Goal: Task Accomplishment & Management: Manage account settings

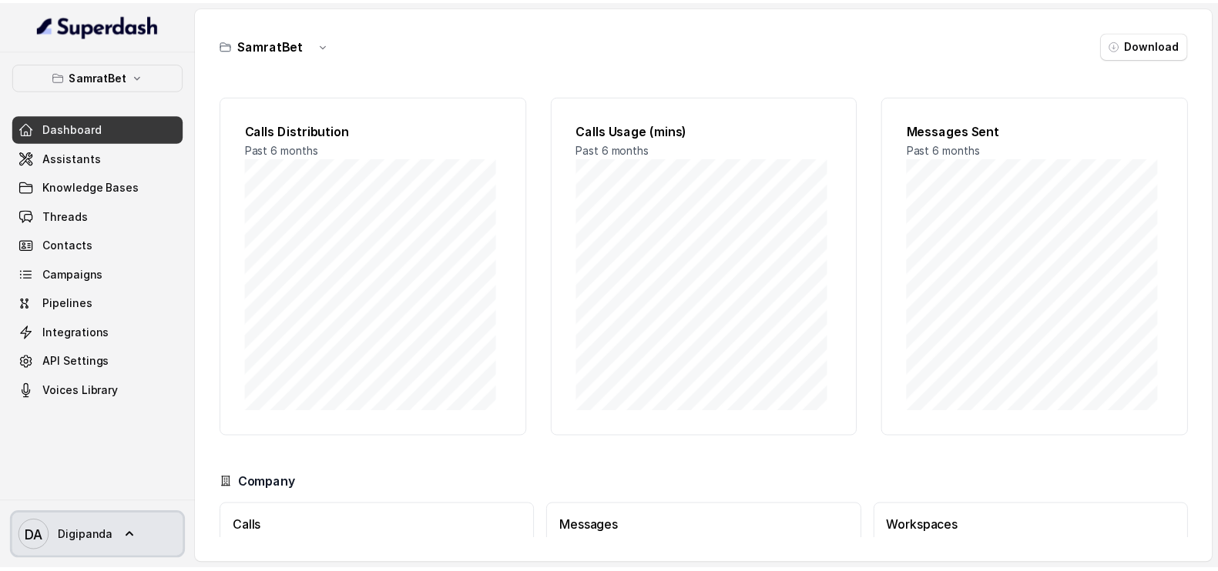
scroll to position [112, 0]
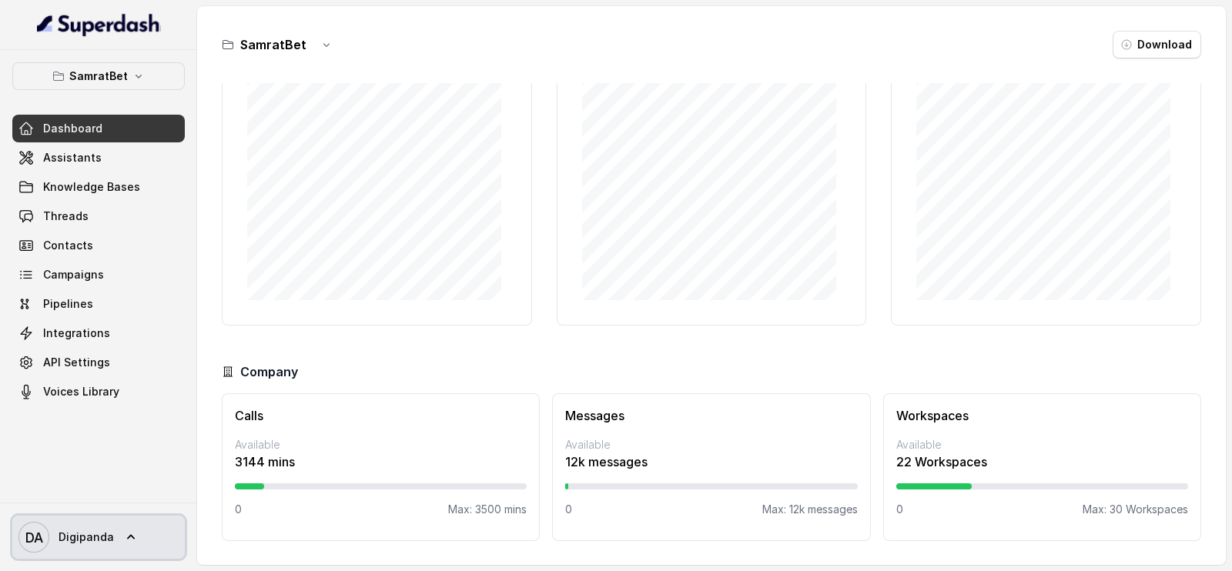
click at [89, 544] on span "DA Digipanda" at bounding box center [65, 537] width 95 height 31
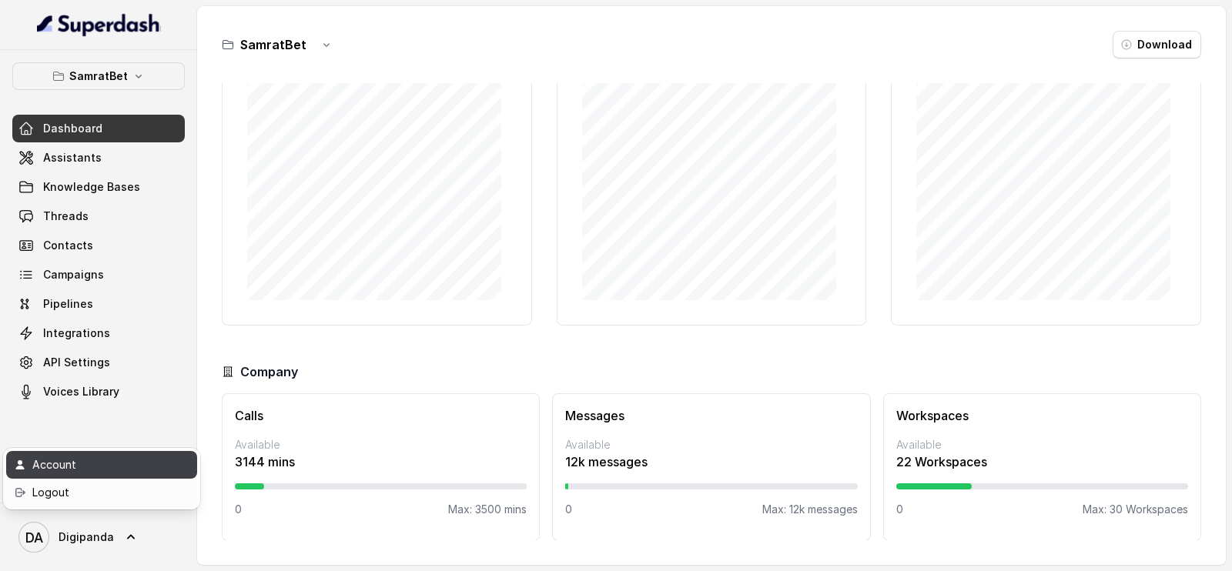
click at [95, 470] on div "Account" at bounding box center [97, 465] width 131 height 18
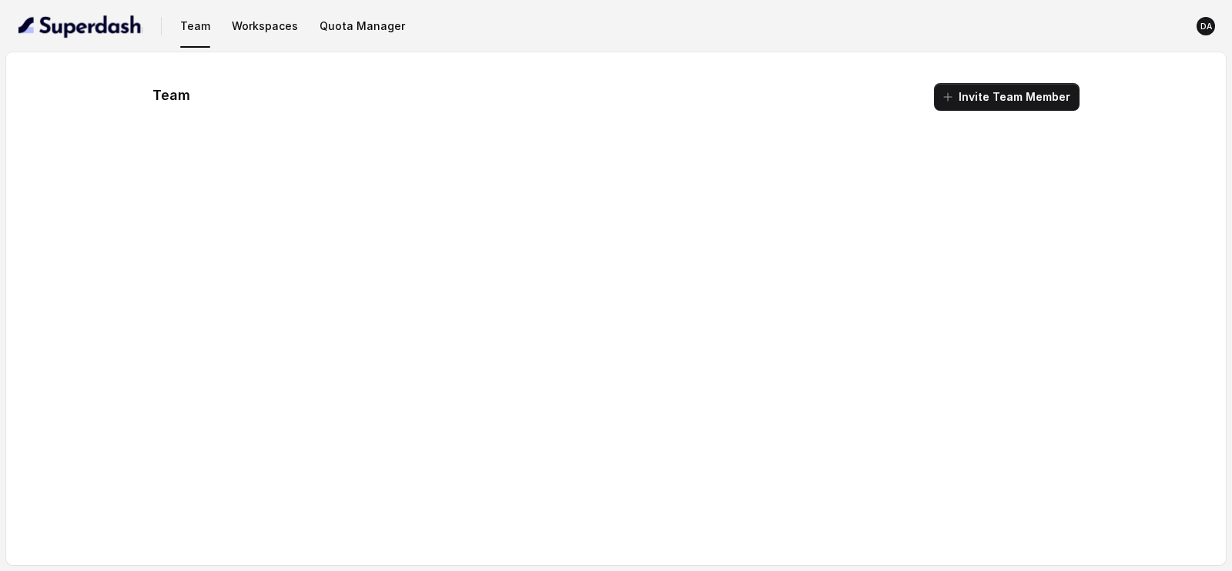
click at [346, 40] on nav "Team Workspaces Quota Manager DA" at bounding box center [616, 26] width 1208 height 52
click at [347, 39] on button "Quota Manager" at bounding box center [362, 26] width 98 height 28
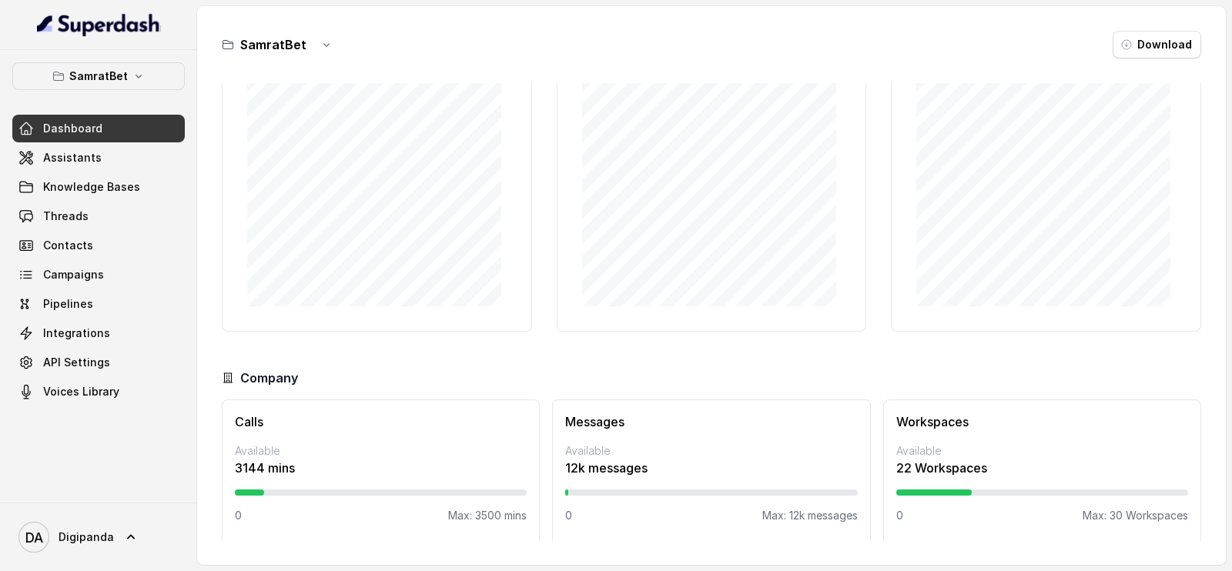
scroll to position [112, 0]
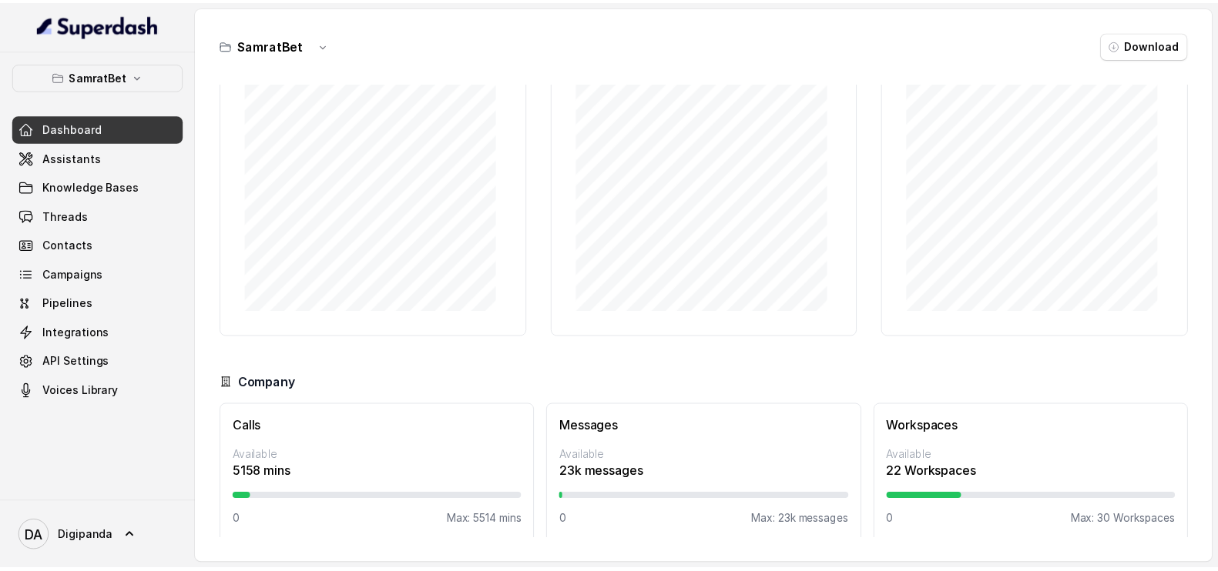
scroll to position [112, 0]
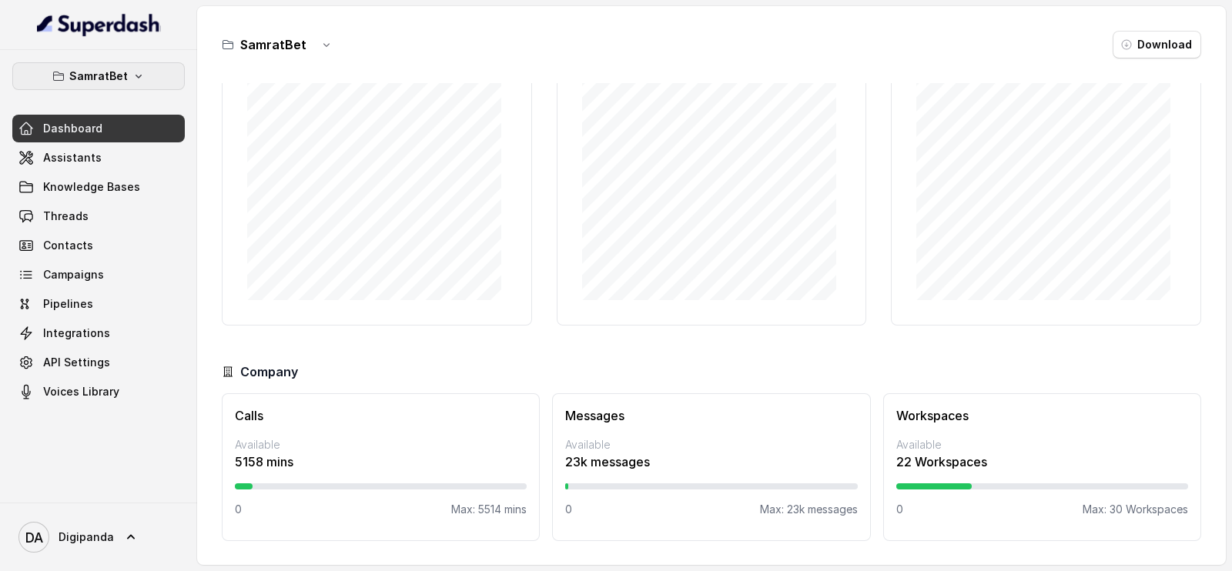
click at [106, 63] on button "SamratBet" at bounding box center [98, 76] width 173 height 28
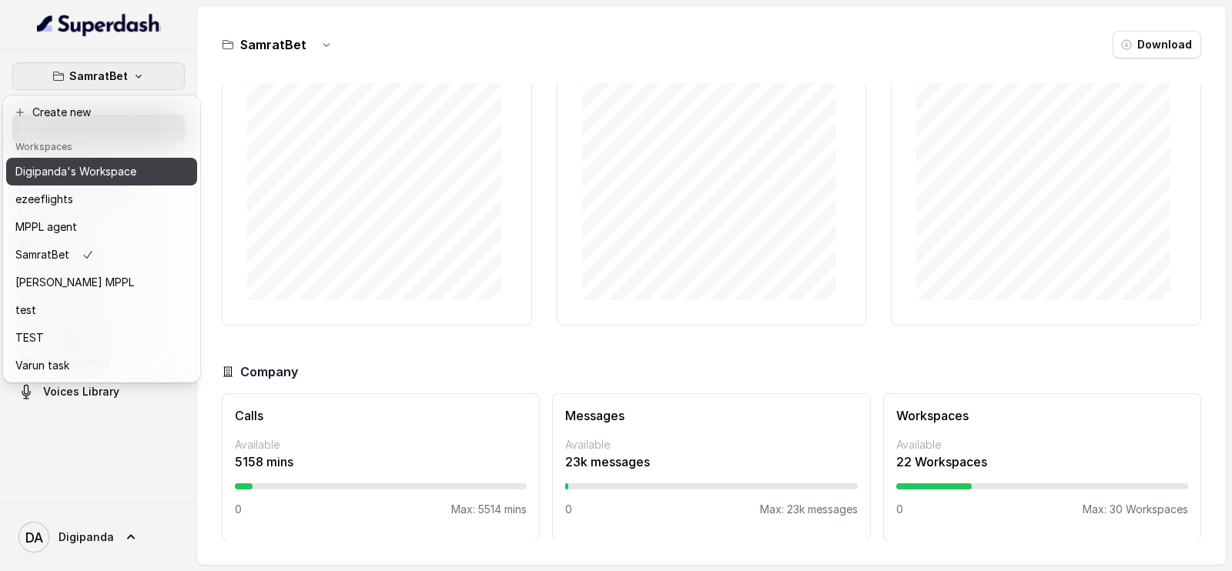
click at [87, 167] on p "Digipanda's Workspace" at bounding box center [75, 171] width 121 height 18
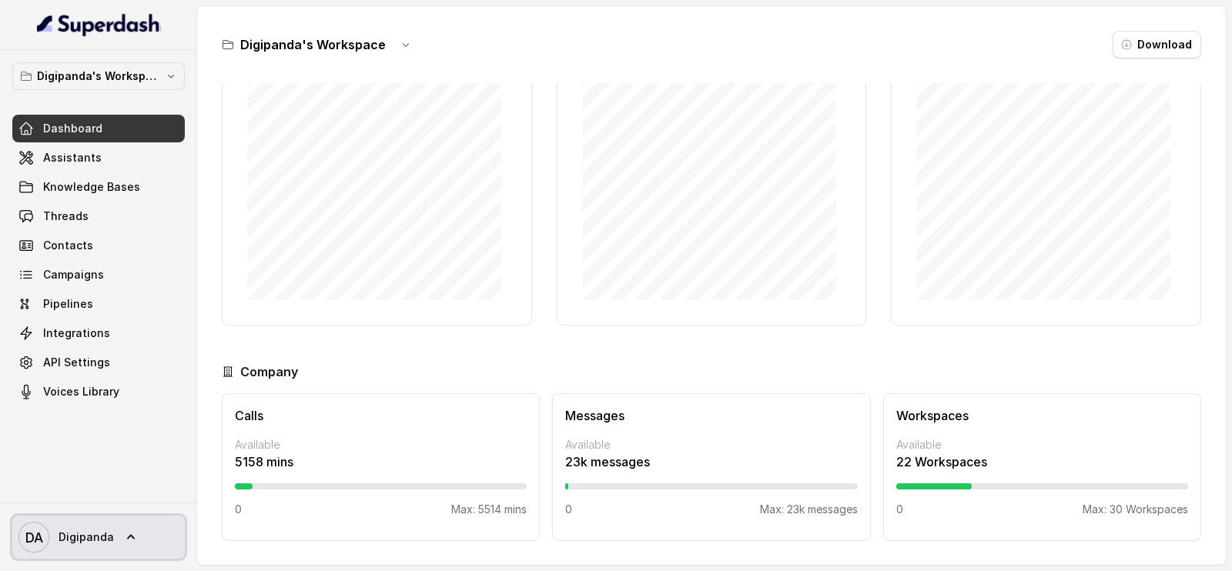
click at [85, 527] on span "DA Digipanda" at bounding box center [65, 537] width 95 height 31
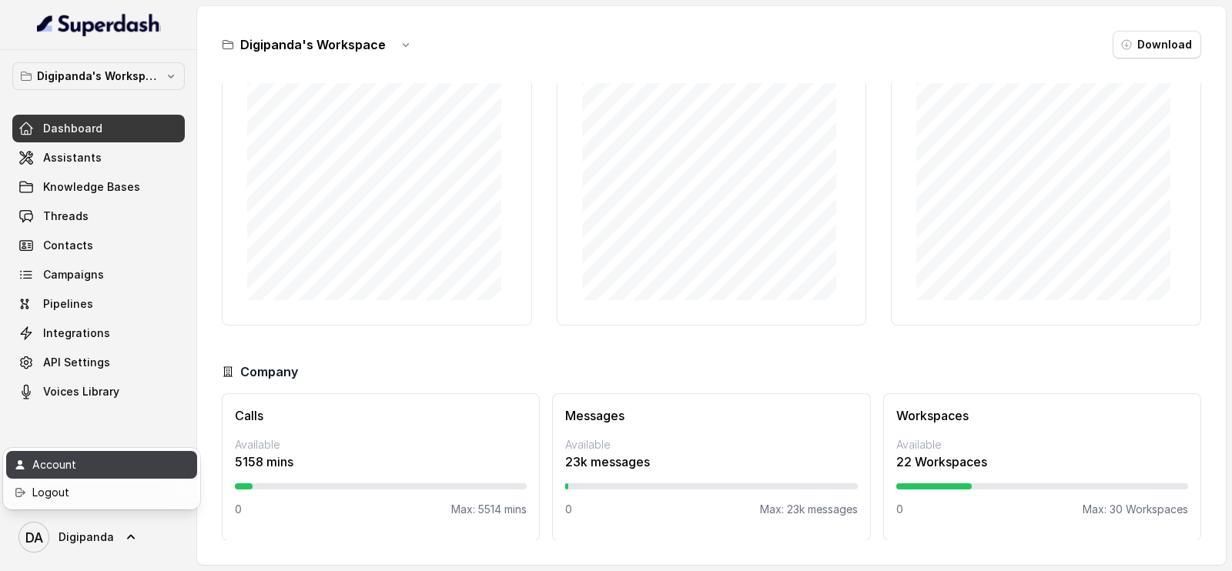
click at [96, 474] on link "Account" at bounding box center [101, 465] width 191 height 28
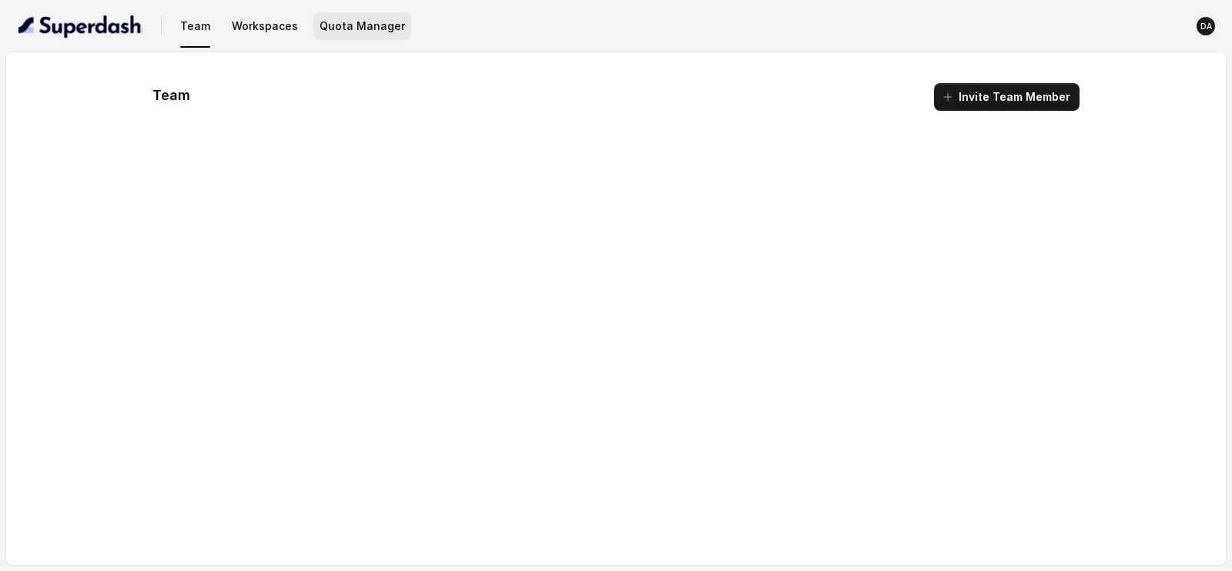
click at [339, 18] on button "Quota Manager" at bounding box center [362, 26] width 98 height 28
